Goal: Task Accomplishment & Management: Manage account settings

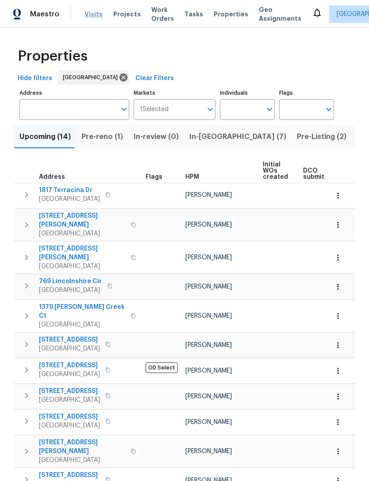
click at [87, 13] on span "Visits" at bounding box center [94, 14] width 18 height 9
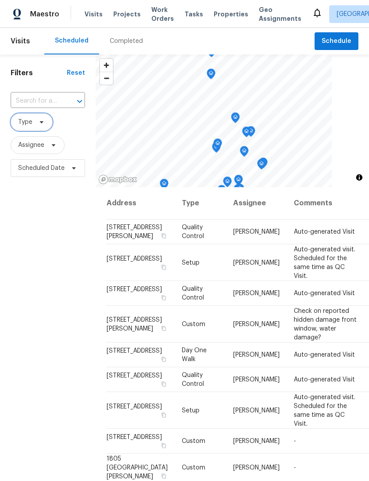
click at [44, 124] on icon at bounding box center [41, 122] width 7 height 7
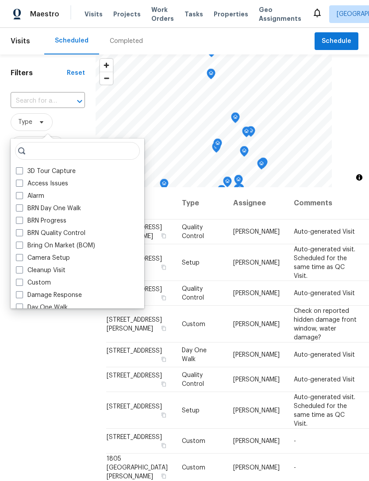
click at [95, 159] on input "search" at bounding box center [77, 151] width 125 height 18
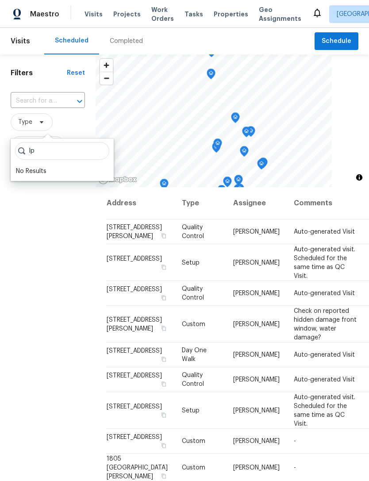
type input "I"
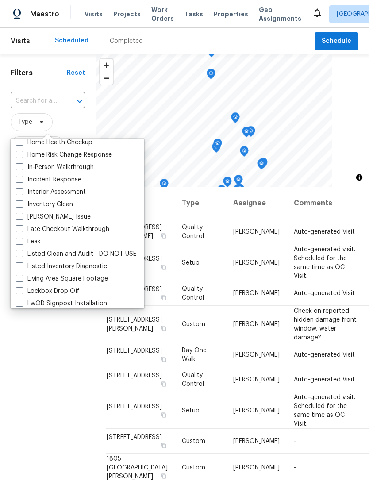
scroll to position [326, 0]
click at [85, 171] on label "In-Person Walkthrough" at bounding box center [55, 167] width 78 height 9
click at [22, 169] on input "In-Person Walkthrough" at bounding box center [19, 166] width 6 height 6
checkbox input "true"
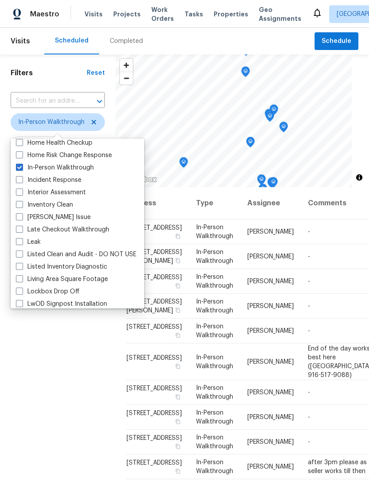
click at [64, 379] on div "Filters Reset ​ In-Person Walkthrough Assignee Scheduled Date" at bounding box center [58, 313] width 116 height 518
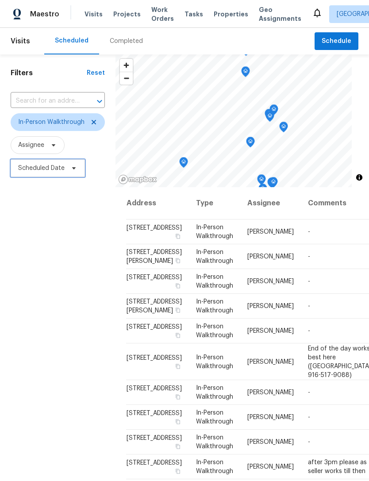
click at [76, 172] on icon at bounding box center [73, 168] width 7 height 7
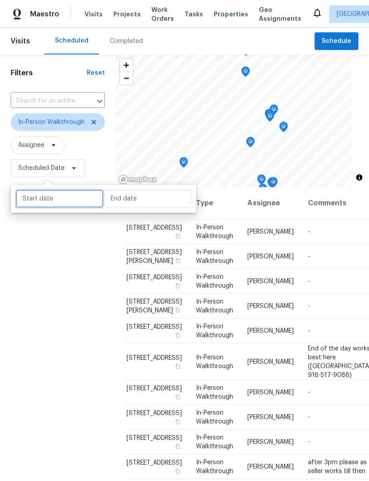
click at [78, 203] on input "text" at bounding box center [59, 199] width 87 height 18
select select "9"
select select "2025"
select select "10"
select select "2025"
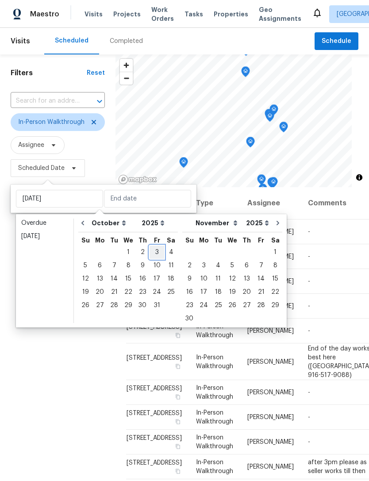
click at [155, 254] on div "3" at bounding box center [157, 252] width 15 height 12
type input "[DATE]"
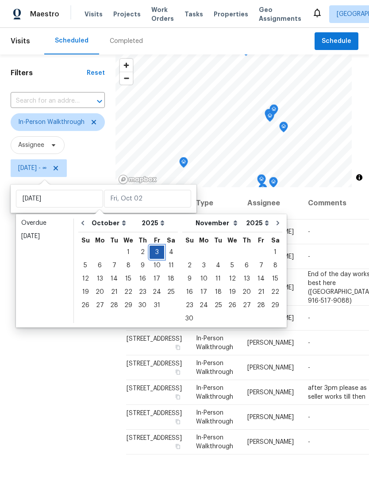
click at [158, 252] on div "3" at bounding box center [157, 252] width 15 height 12
type input "[DATE]"
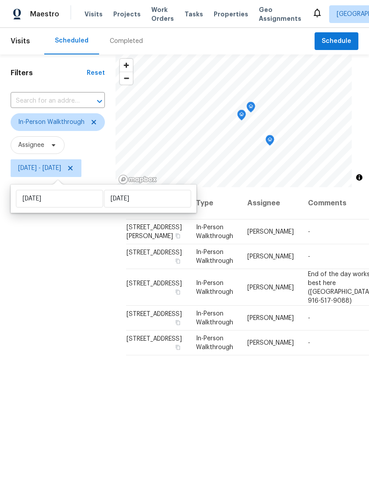
click at [83, 426] on div "Filters Reset ​ In-Person Walkthrough Assignee Fri, Oct 03 - Fri, Oct 03" at bounding box center [58, 313] width 116 height 518
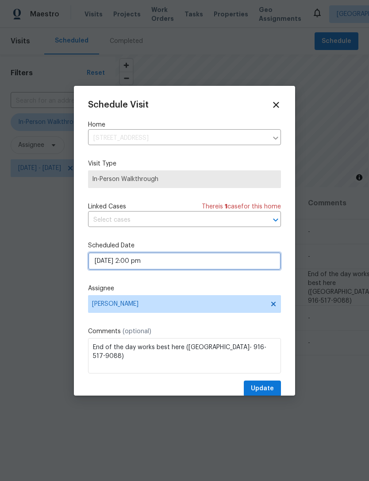
click at [245, 269] on input "10/03/2025 2:00 pm" at bounding box center [184, 261] width 193 height 18
select select "pm"
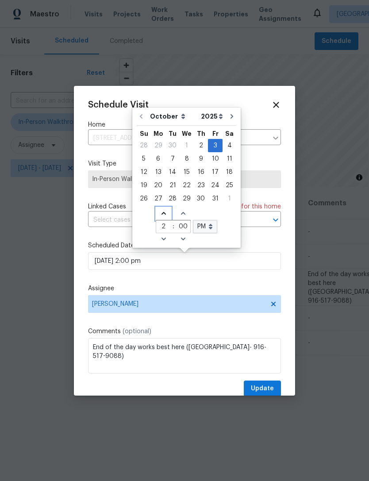
click at [159, 210] on span "Increase hours (12hr clock)" at bounding box center [163, 214] width 15 height 12
type input "10/03/2025 3:00 pm"
type input "3"
click at [267, 389] on span "Update" at bounding box center [262, 389] width 23 height 11
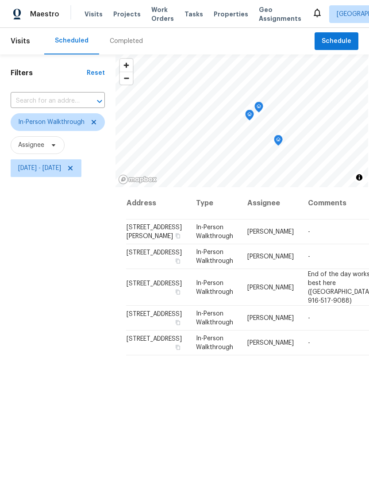
click at [294, 456] on div "Address Type Assignee Comments Scheduled Date ↑ 7560 Baird Way, Citrus Heights,…" at bounding box center [243, 379] width 254 height 385
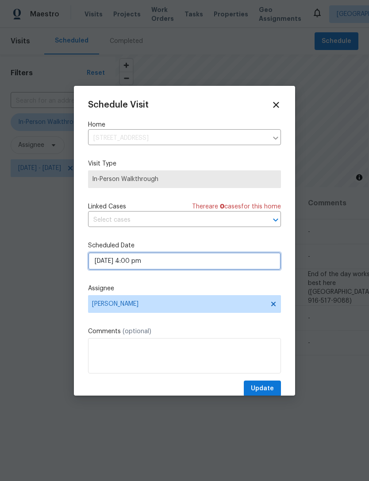
click at [213, 268] on input "10/03/2025 4:00 pm" at bounding box center [184, 261] width 193 height 18
select select "pm"
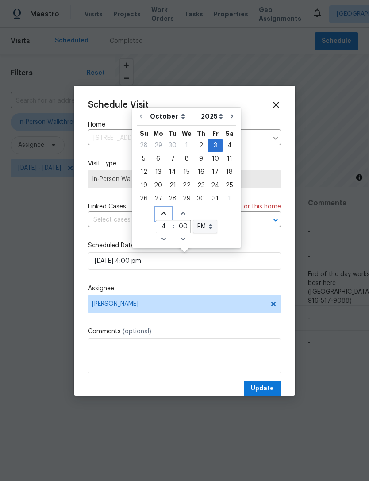
click at [160, 213] on icon "Increase hours (12hr clock)" at bounding box center [163, 213] width 7 height 7
type input "10/03/2025 5:00 pm"
type input "5"
click at [162, 236] on icon "Decrease hours (12hr clock)" at bounding box center [163, 239] width 7 height 7
type input "10/03/2025 4:00 pm"
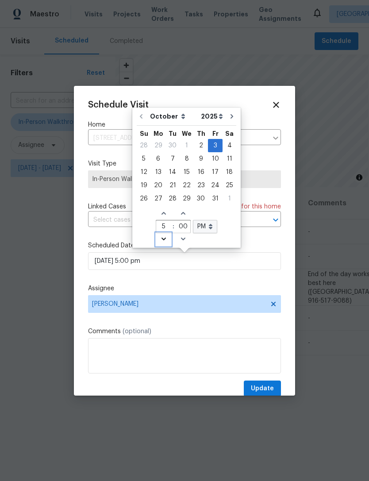
type input "4"
click at [160, 237] on icon "Decrease hours (12hr clock)" at bounding box center [163, 239] width 7 height 7
type input "10/03/2025 3:00 pm"
type input "3"
click at [165, 240] on span "Decrease hours (12hr clock)" at bounding box center [163, 239] width 15 height 12
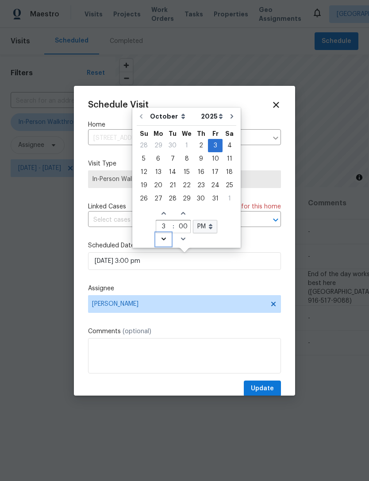
type input "10/03/2025 2:00 pm"
type input "2"
click at [162, 243] on span "Decrease hours (12hr clock)" at bounding box center [163, 239] width 15 height 12
type input "10/03/2025 1:00 pm"
type input "1"
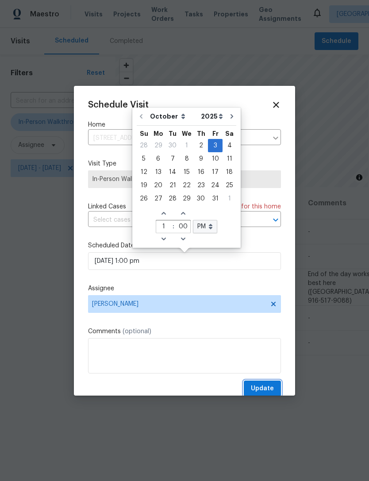
click at [277, 385] on button "Update" at bounding box center [262, 389] width 37 height 16
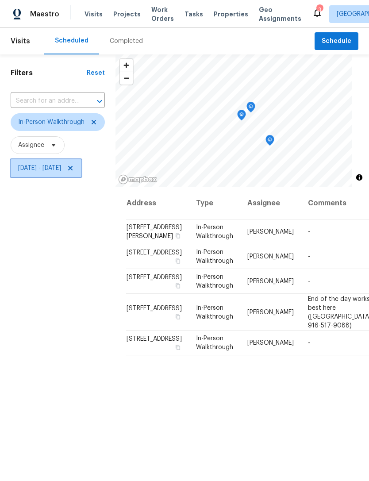
click at [74, 171] on icon at bounding box center [70, 168] width 7 height 7
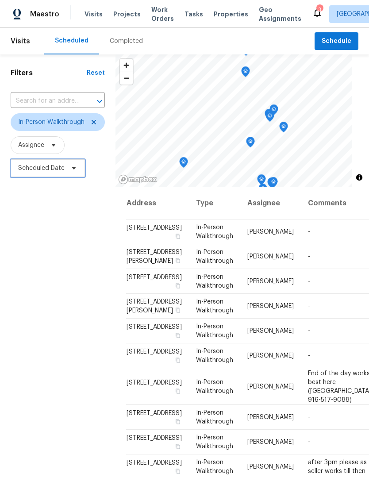
click at [70, 171] on icon at bounding box center [73, 168] width 7 height 7
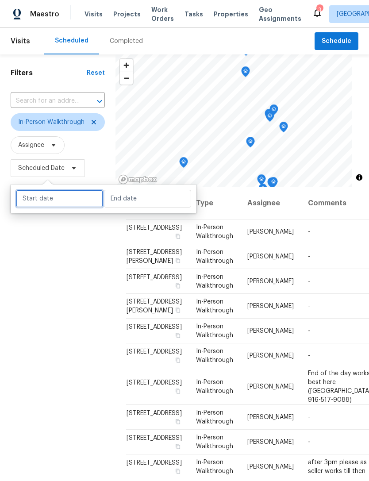
click at [83, 205] on input "text" at bounding box center [59, 199] width 87 height 18
select select "9"
select select "2025"
select select "10"
select select "2025"
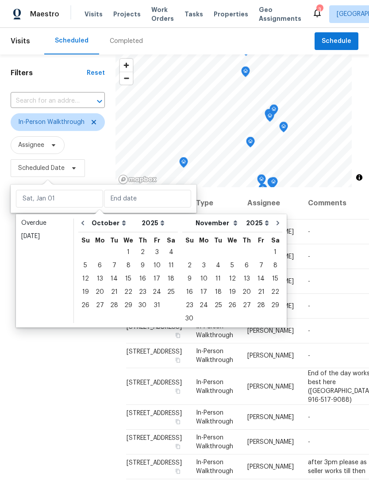
click at [10, 289] on div "Filters Reset ​ In-Person Walkthrough Assignee Scheduled Date" at bounding box center [58, 313] width 116 height 518
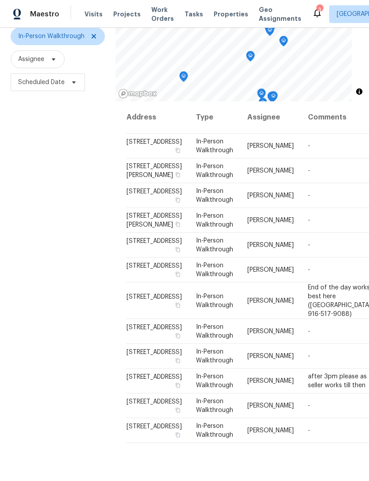
scroll to position [85, 0]
click at [58, 353] on div "Filters Reset ​ In-Person Walkthrough Assignee Scheduled Date" at bounding box center [58, 228] width 116 height 518
